Goal: Task Accomplishment & Management: Manage account settings

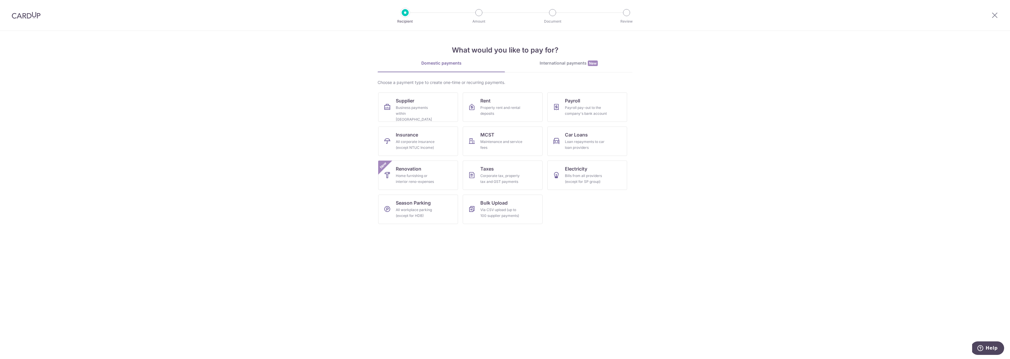
click at [33, 13] on img at bounding box center [26, 15] width 29 height 7
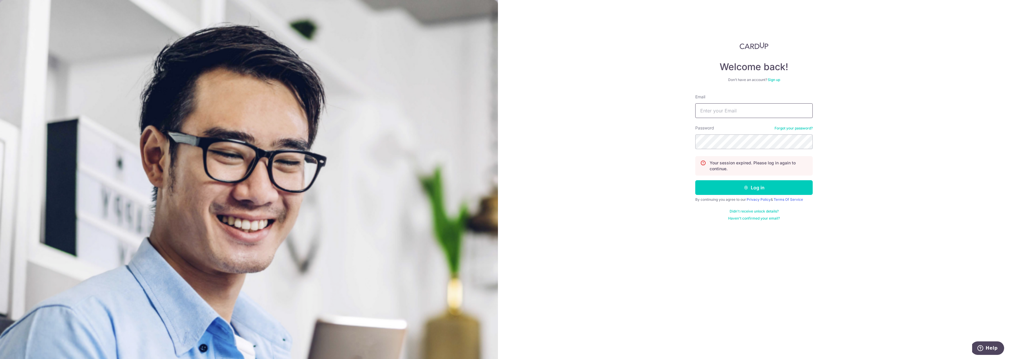
click at [728, 107] on input "Email" at bounding box center [753, 110] width 117 height 15
type input "[EMAIL_ADDRESS][DOMAIN_NAME]"
click at [695, 180] on button "Log in" at bounding box center [753, 187] width 117 height 15
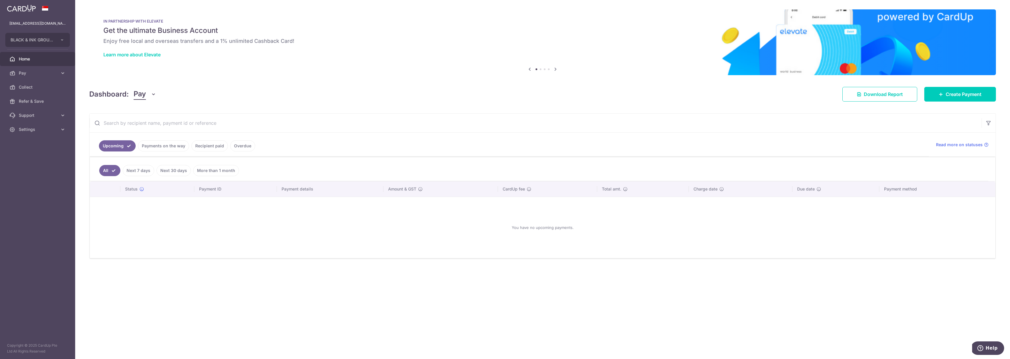
click at [163, 146] on link "Payments on the way" at bounding box center [163, 145] width 51 height 11
